Goal: Task Accomplishment & Management: Use online tool/utility

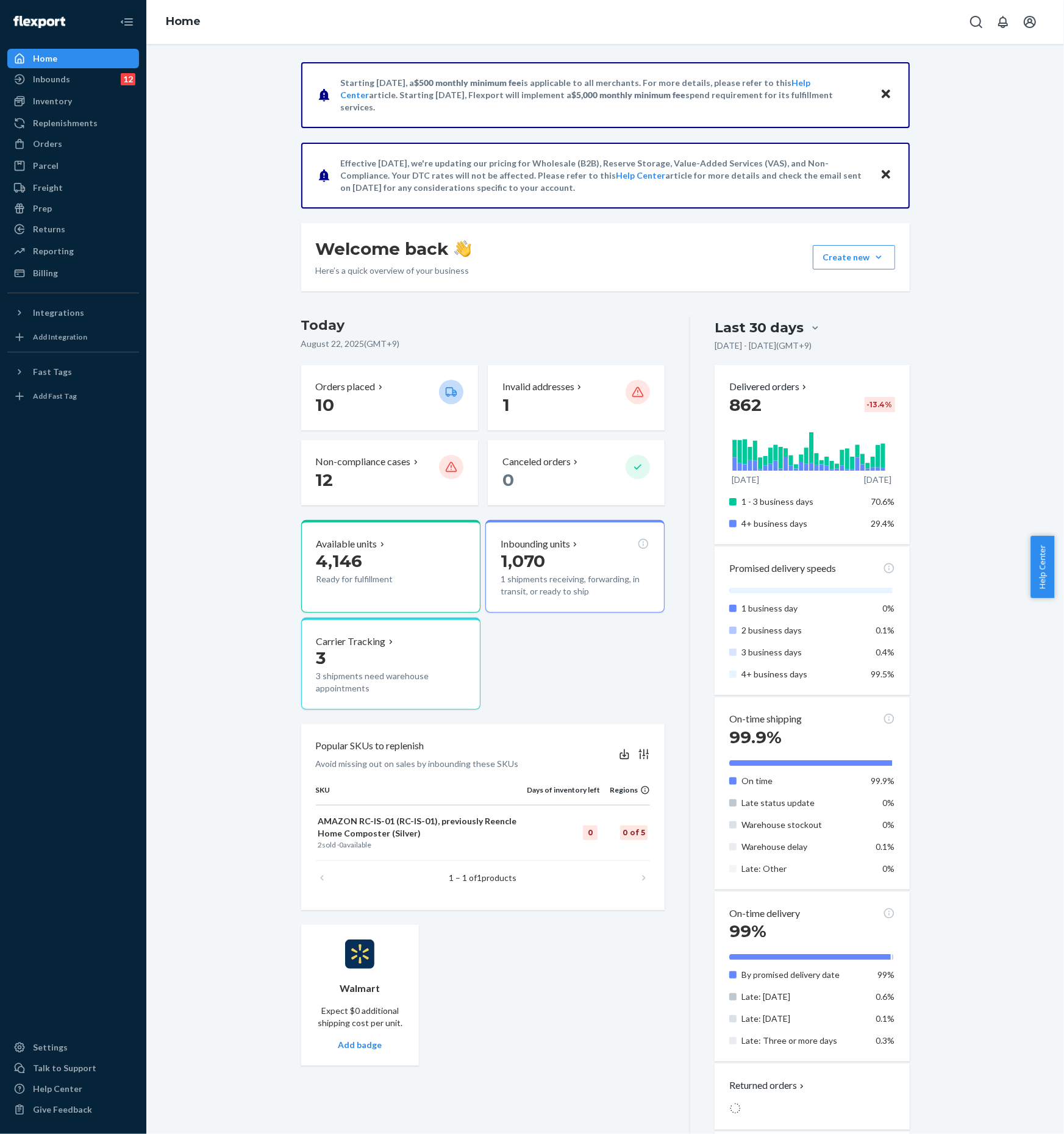
click at [50, 101] on div "Inventory" at bounding box center [52, 101] width 39 height 12
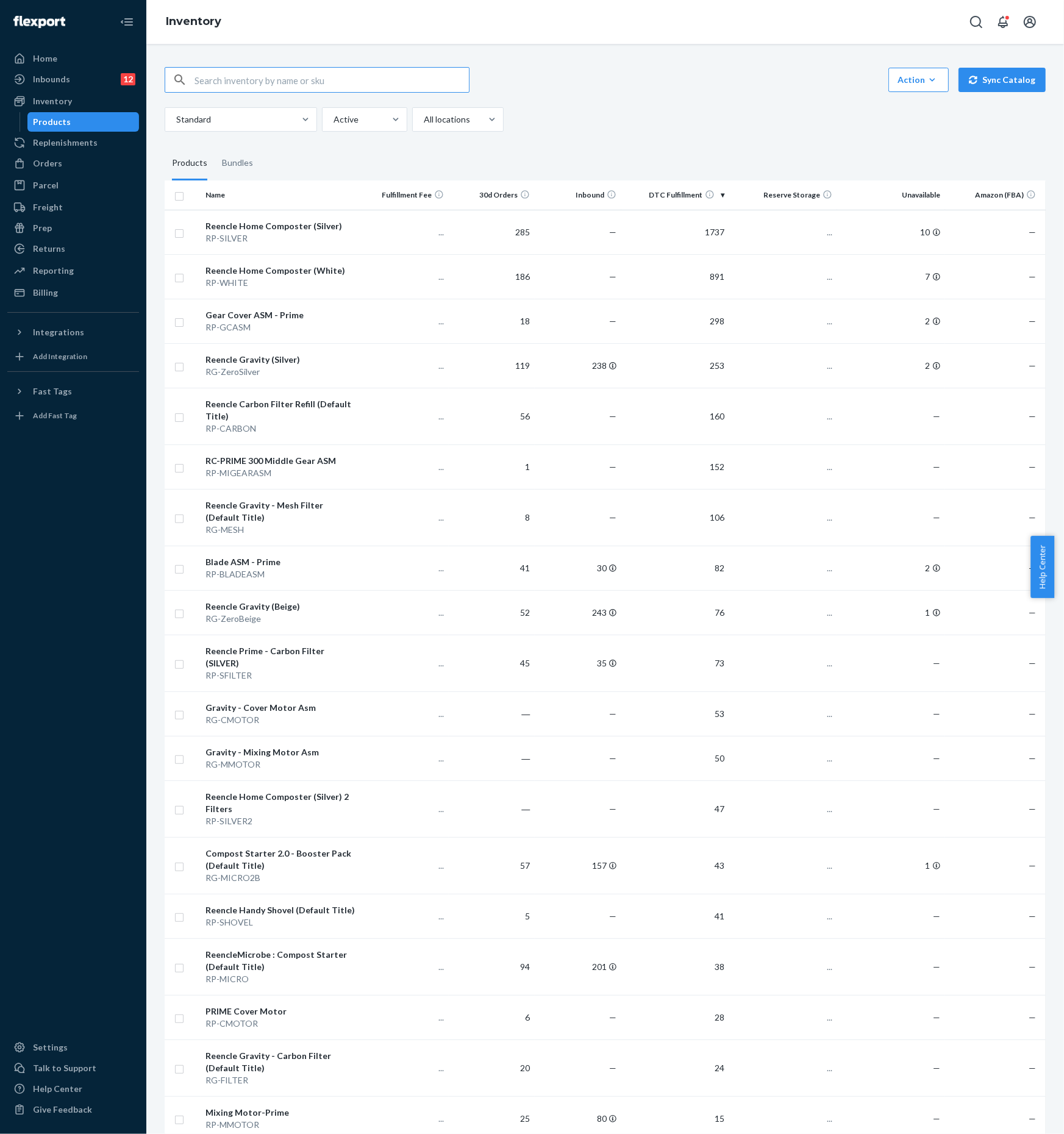
click at [224, 85] on input "text" at bounding box center [331, 80] width 274 height 24
type input "compost starter"
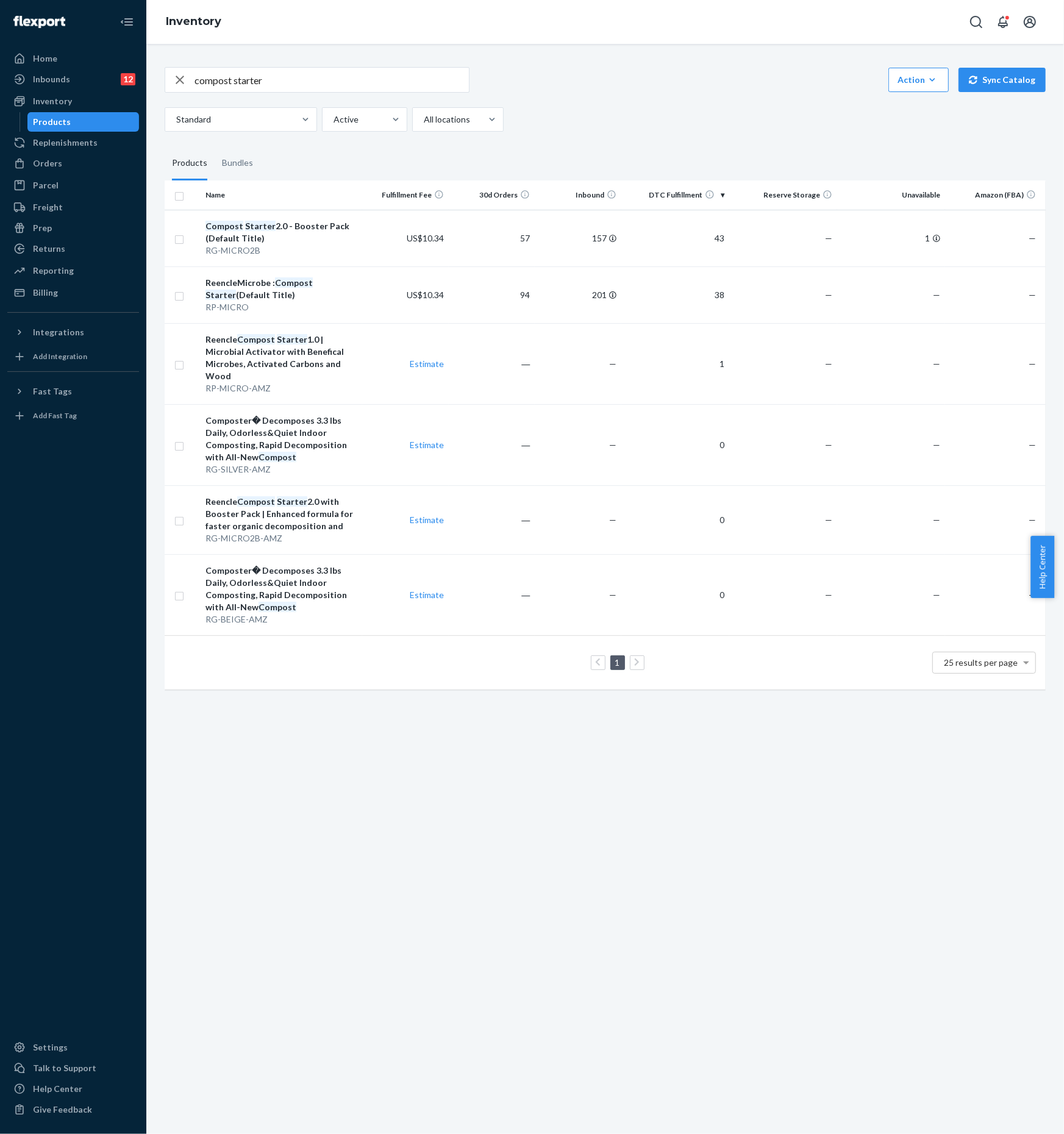
click at [64, 80] on div "Inbounds" at bounding box center [51, 80] width 37 height 12
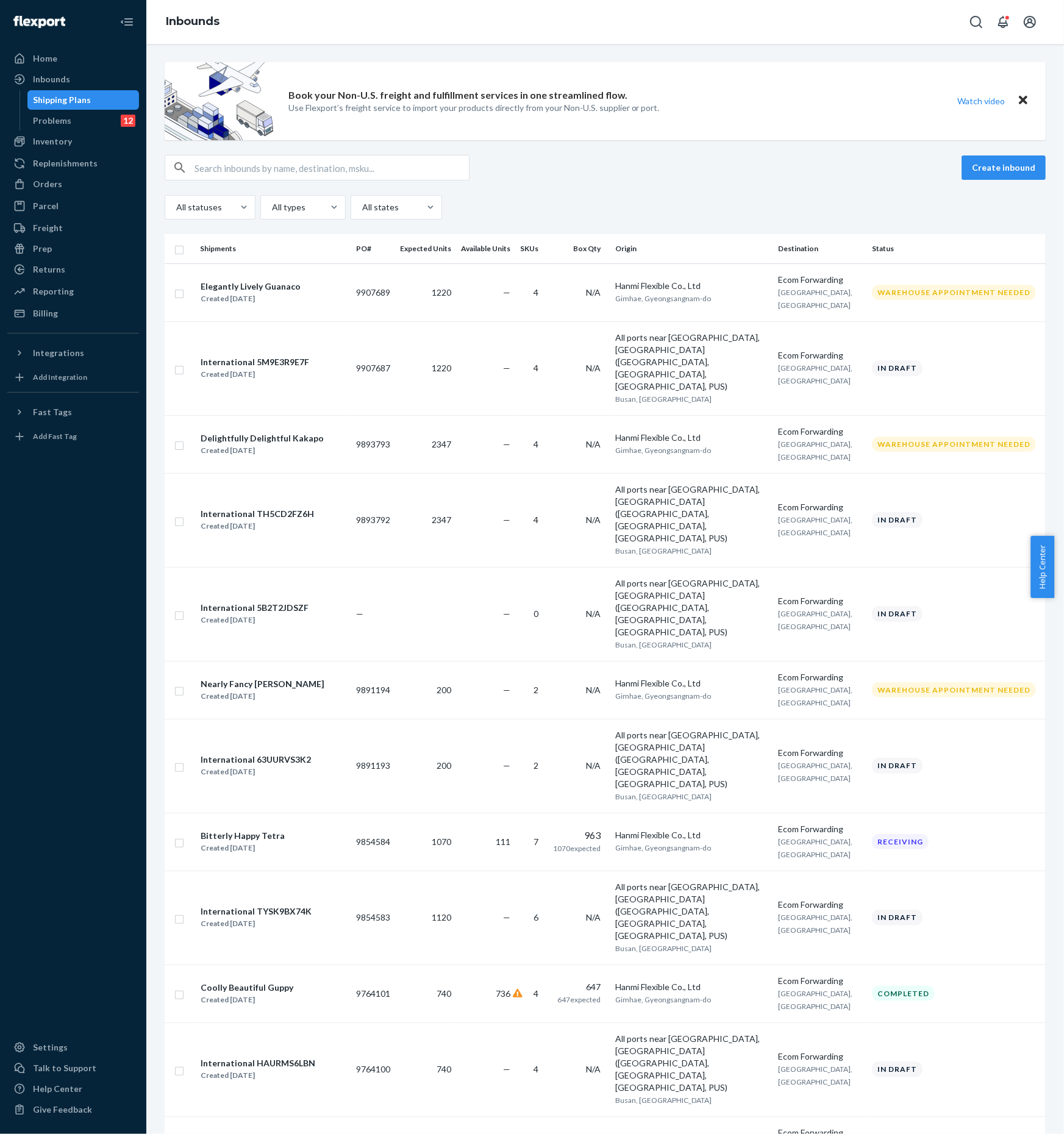
click at [241, 169] on input "text" at bounding box center [331, 167] width 274 height 24
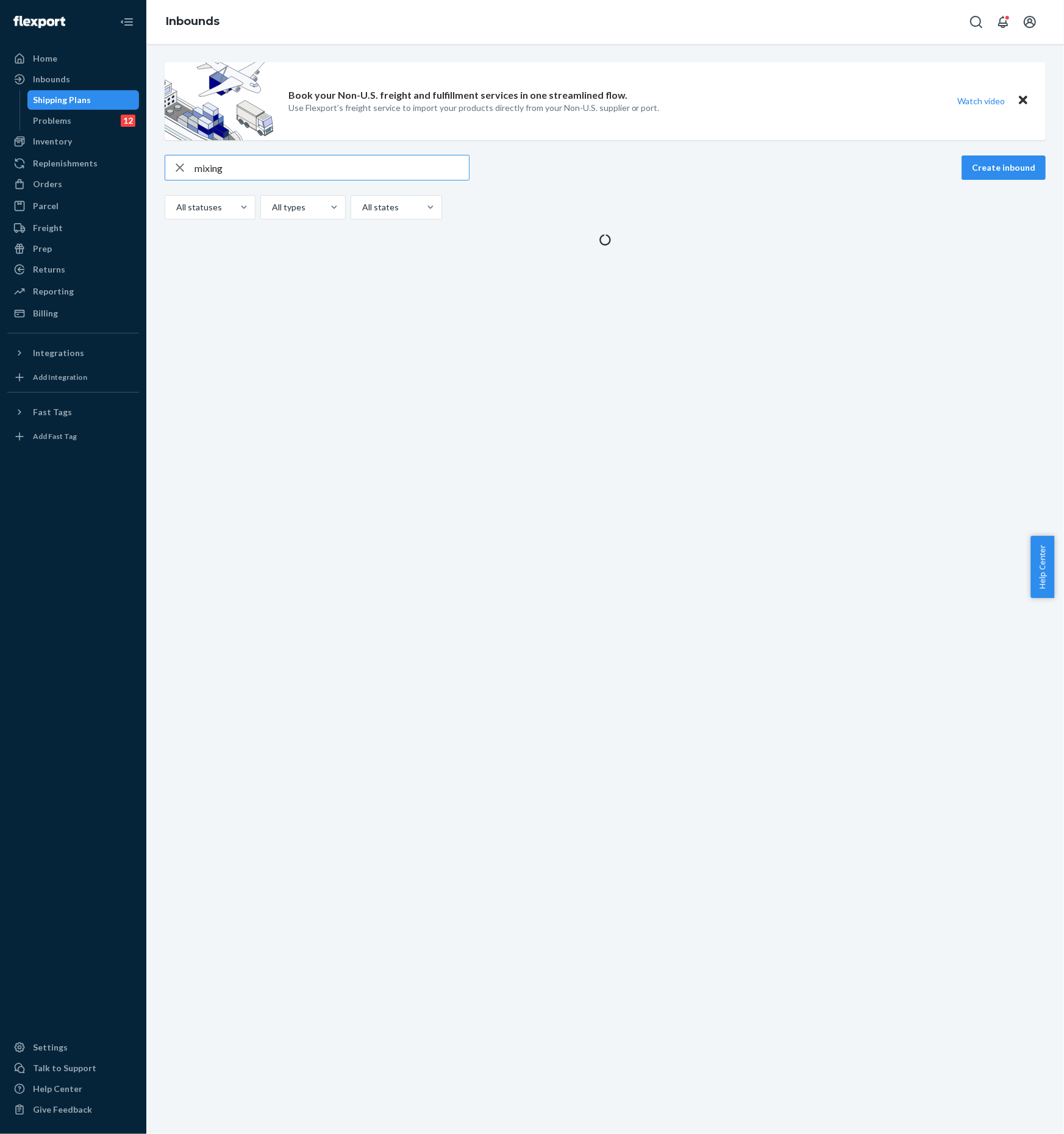
type input "mixing"
click at [63, 145] on div "Inventory" at bounding box center [52, 141] width 39 height 12
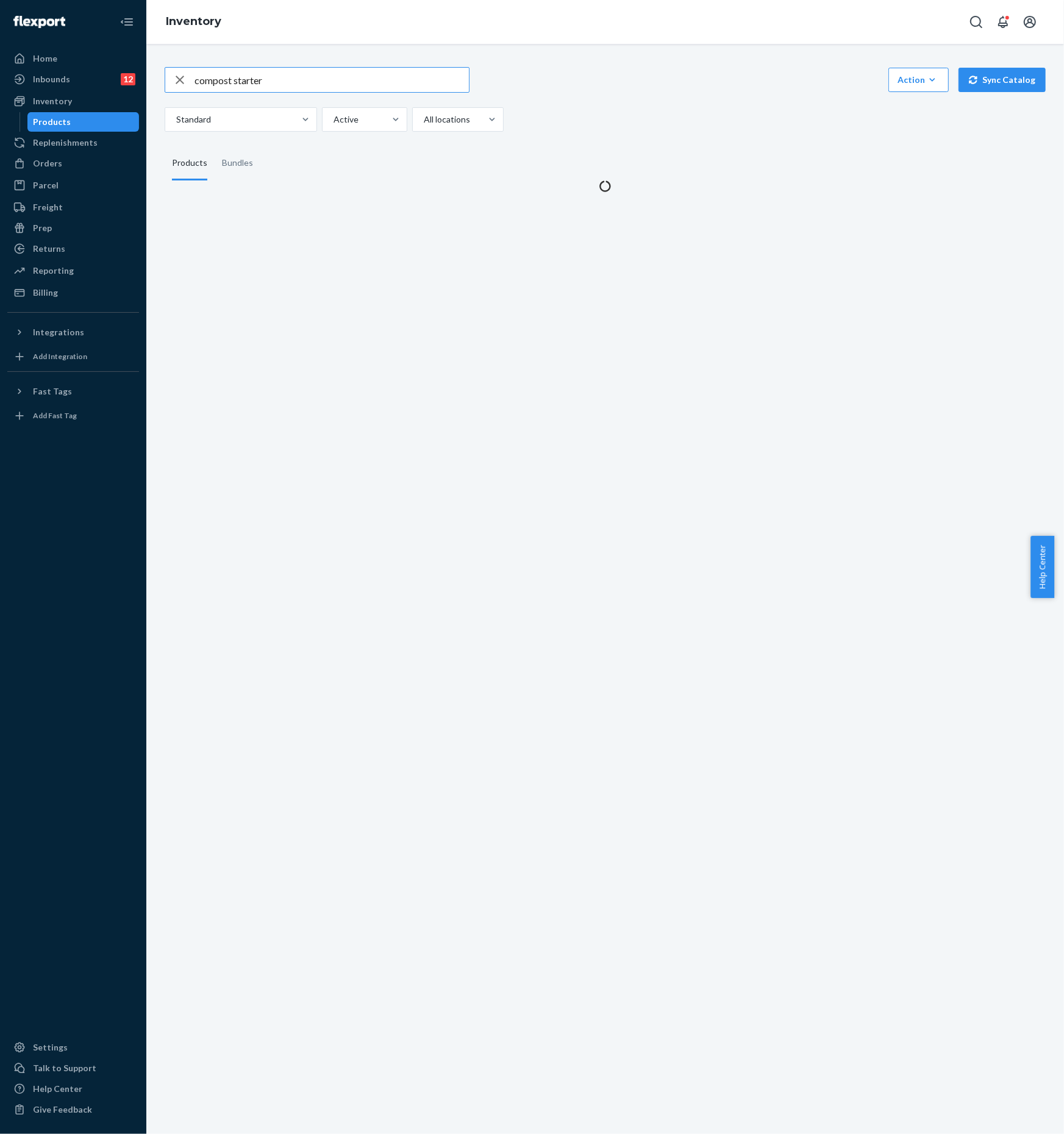
drag, startPoint x: 267, startPoint y: 79, endPoint x: 117, endPoint y: 72, distance: 150.2
click at [117, 72] on div "Home Inbounds 12 Shipping Plans Problems 12 Inventory Products Replenishments O…" at bounding box center [532, 567] width 1064 height 1134
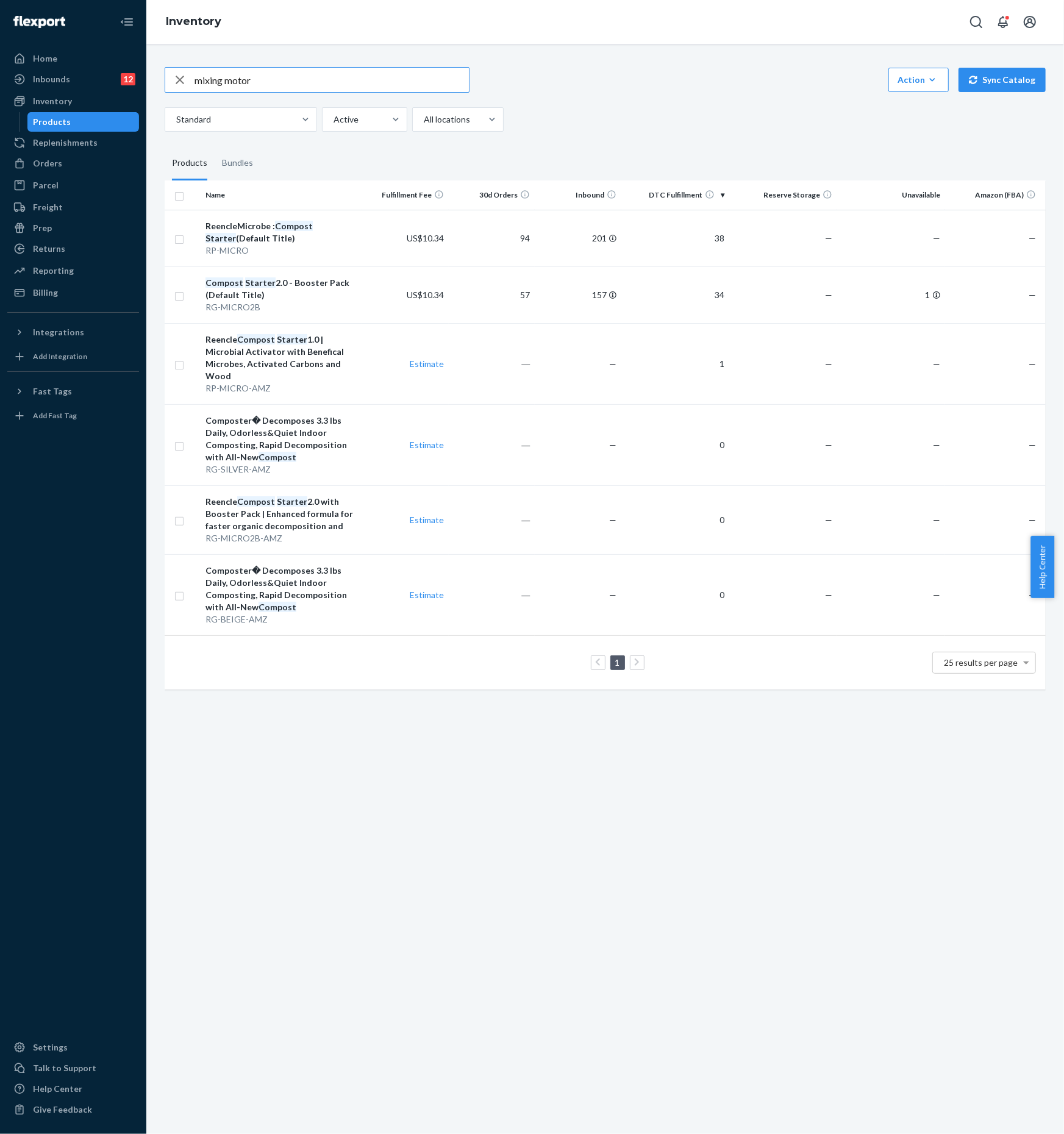
type input "mixing motor"
